Goal: Ask a question

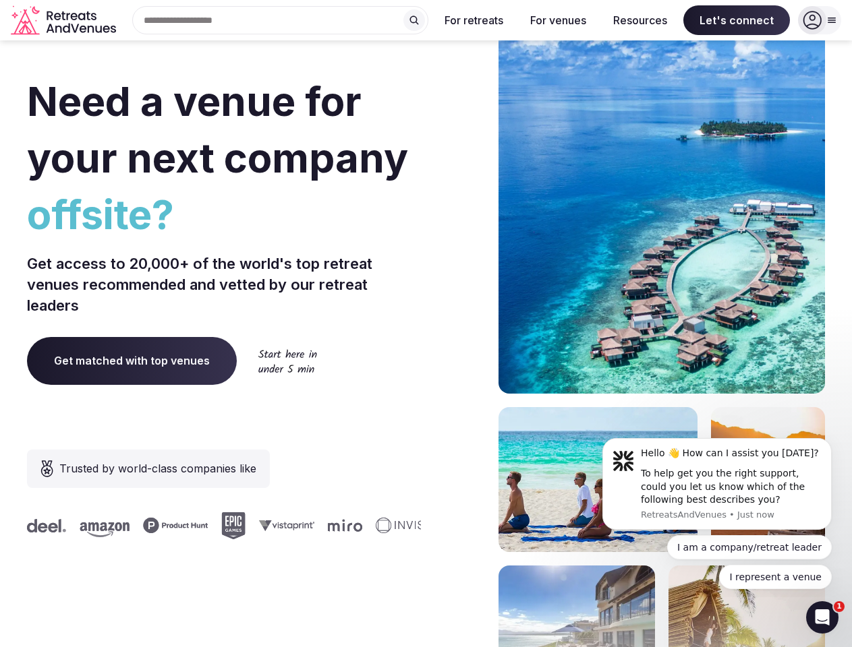
click at [426, 324] on div "Need a venue for your next company offsite? Get access to 20,000+ of the world'…" at bounding box center [426, 403] width 798 height 813
click at [281, 20] on div "Search Popular Destinations [GEOGRAPHIC_DATA], [GEOGRAPHIC_DATA] [GEOGRAPHIC_DA…" at bounding box center [274, 20] width 307 height 28
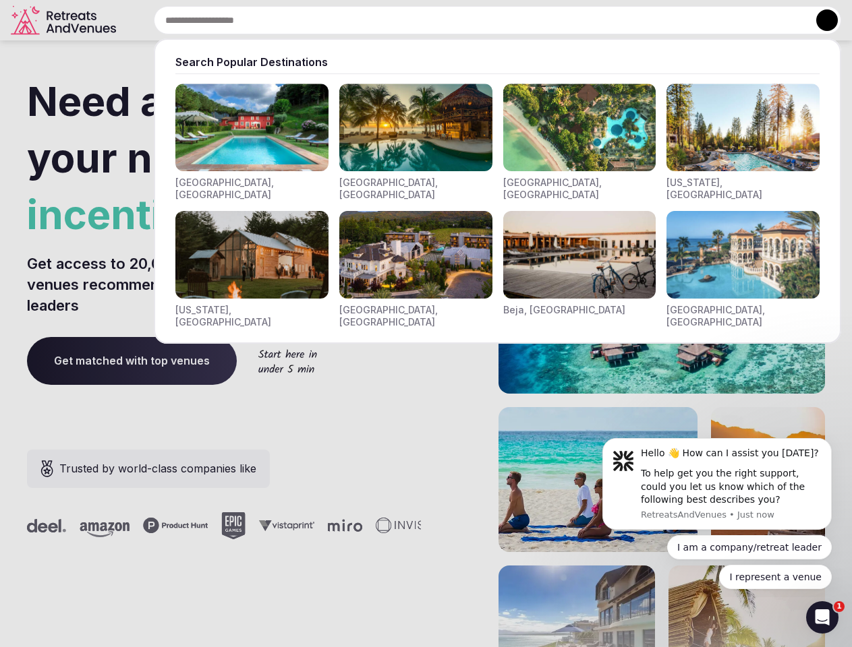
click at [414, 20] on input "text" at bounding box center [497, 20] width 687 height 28
click at [474, 20] on input "text" at bounding box center [497, 20] width 687 height 28
click at [558, 20] on input "text" at bounding box center [497, 20] width 687 height 28
click at [640, 20] on input "text" at bounding box center [497, 20] width 687 height 28
click at [737, 20] on input "text" at bounding box center [497, 20] width 687 height 28
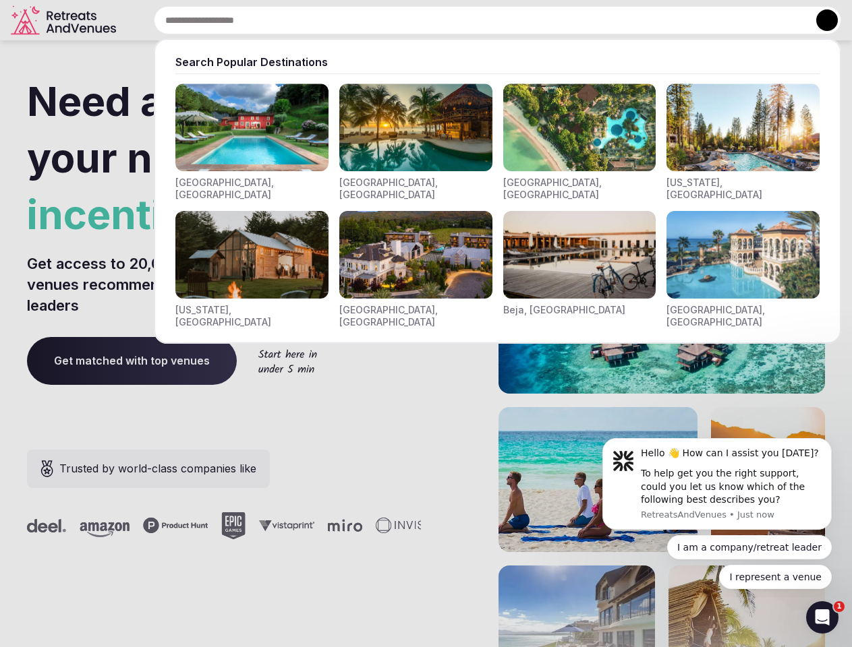
click at [819, 20] on button at bounding box center [827, 20] width 22 height 22
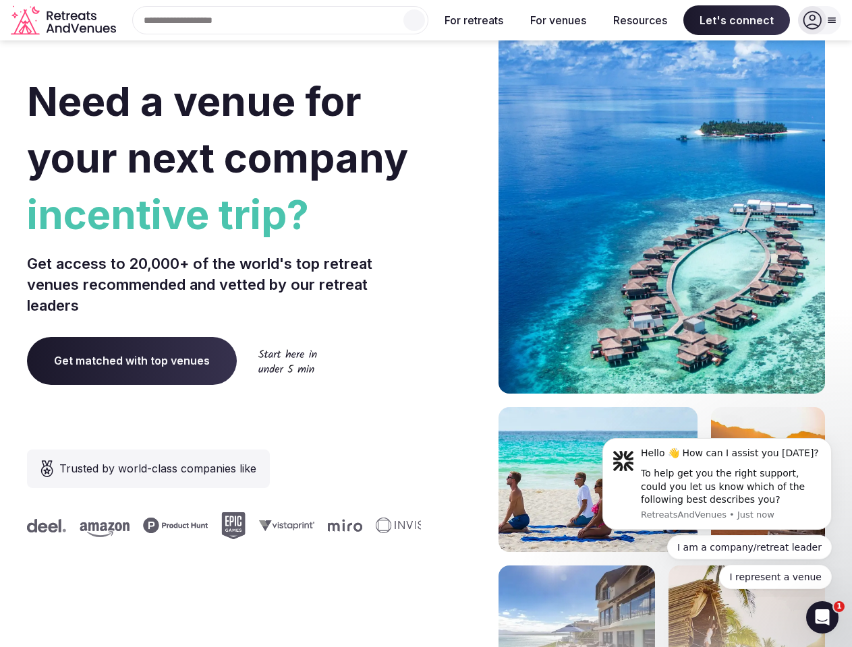
click at [717, 484] on div "To help get you the right support, could you let us know which of the following…" at bounding box center [731, 487] width 181 height 40
